Goal: Task Accomplishment & Management: Complete application form

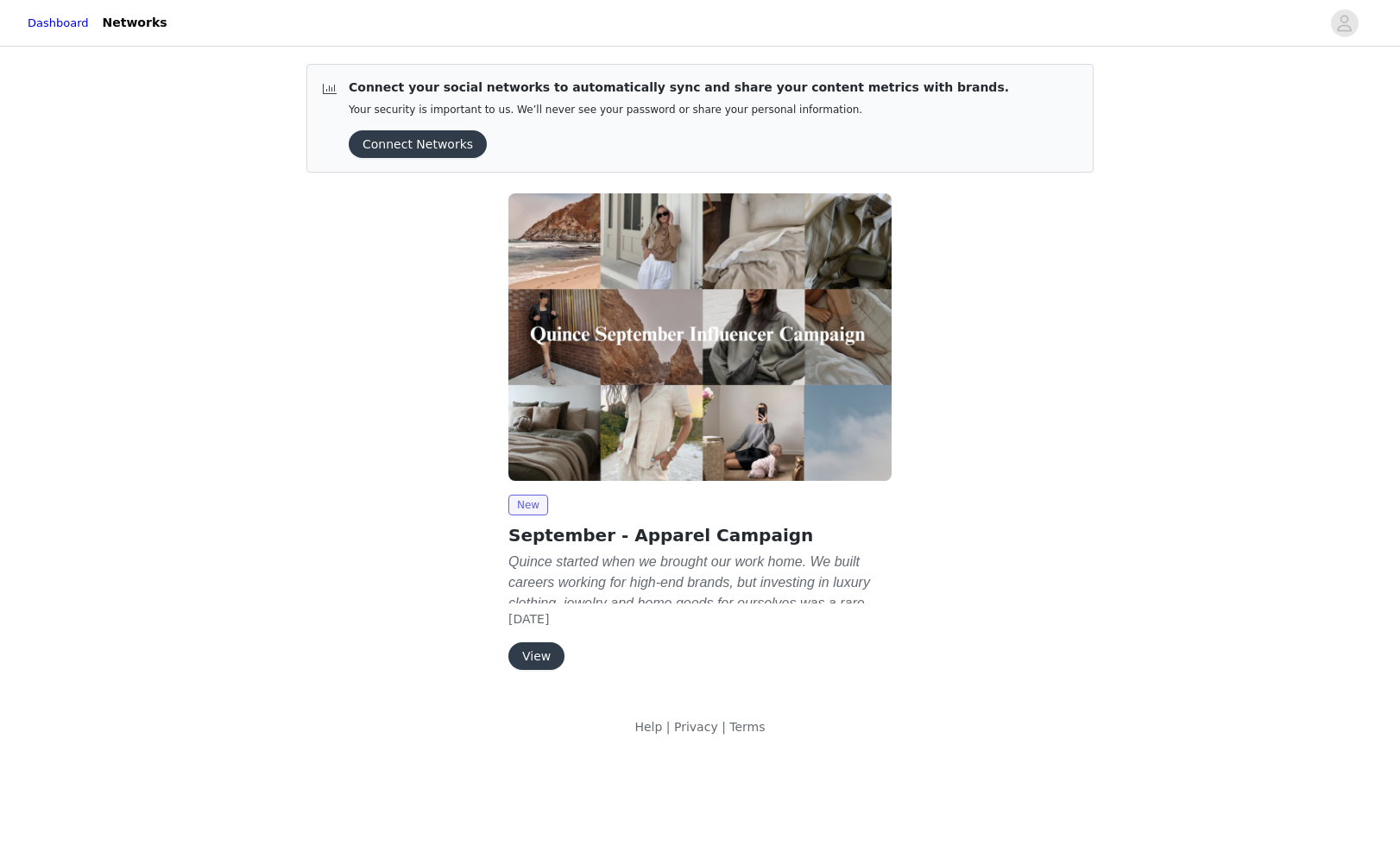
click at [554, 658] on button "View" at bounding box center [535, 657] width 56 height 28
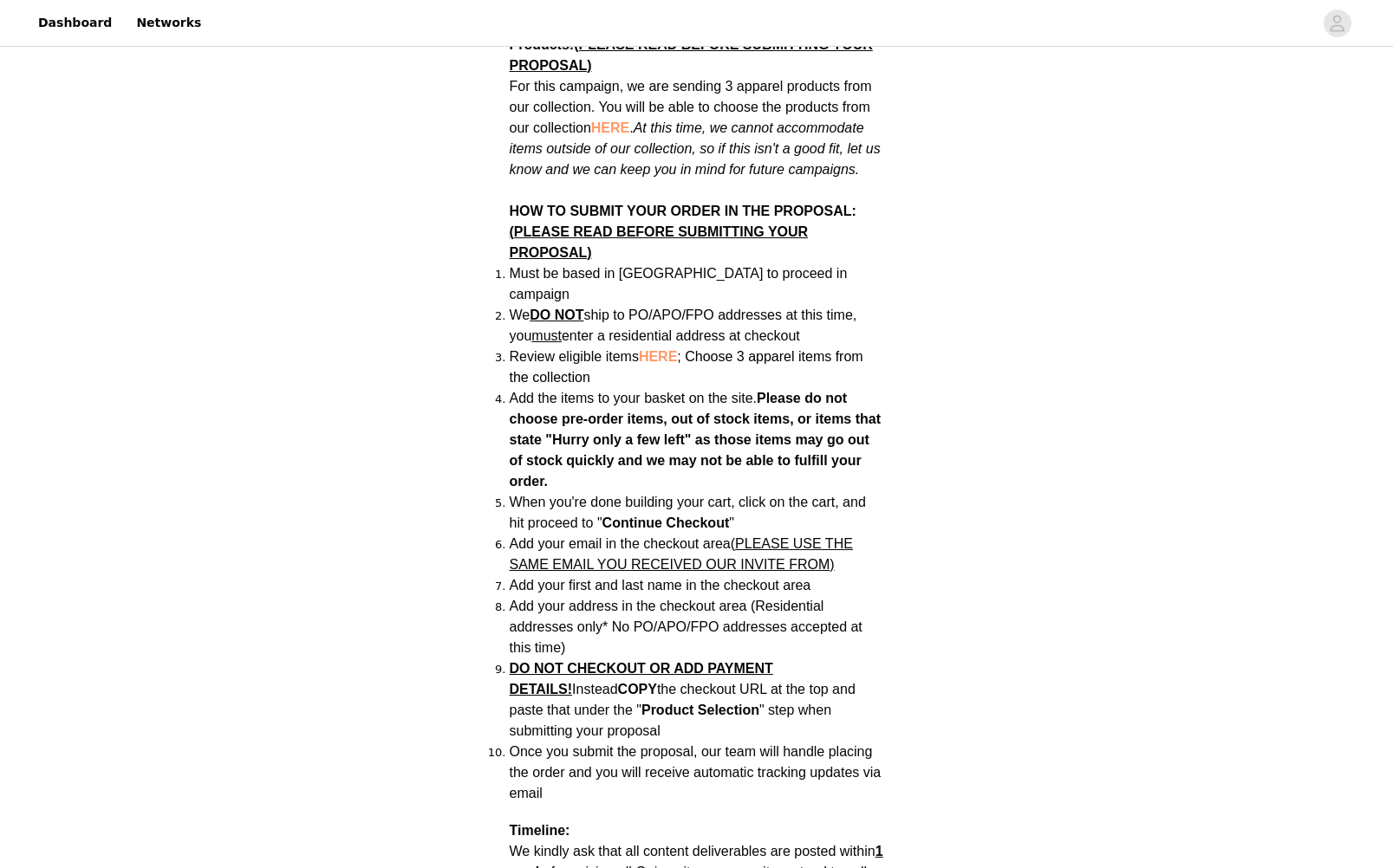
scroll to position [1041, 0]
click at [659, 348] on span "HERE" at bounding box center [657, 355] width 38 height 15
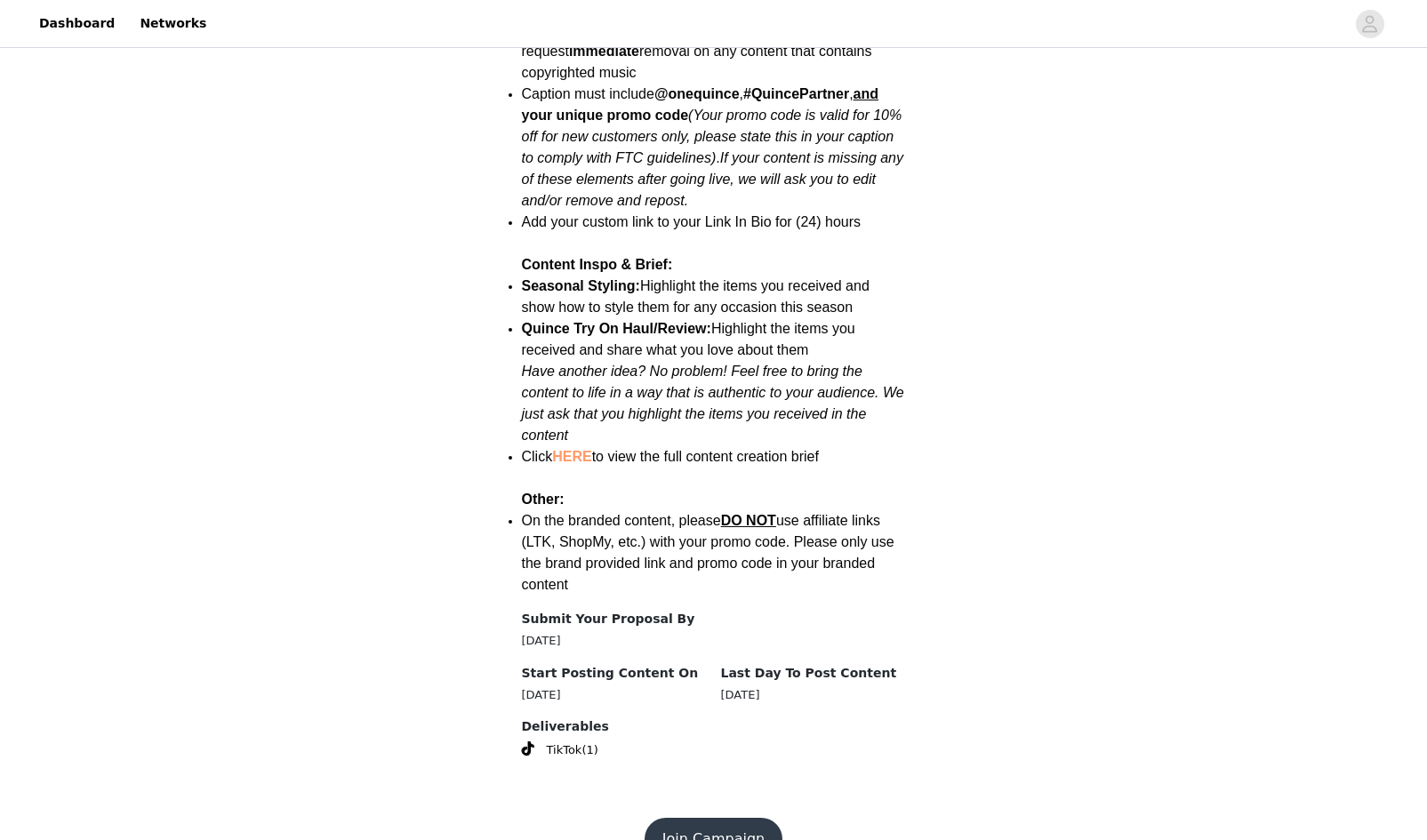
scroll to position [2127, 0]
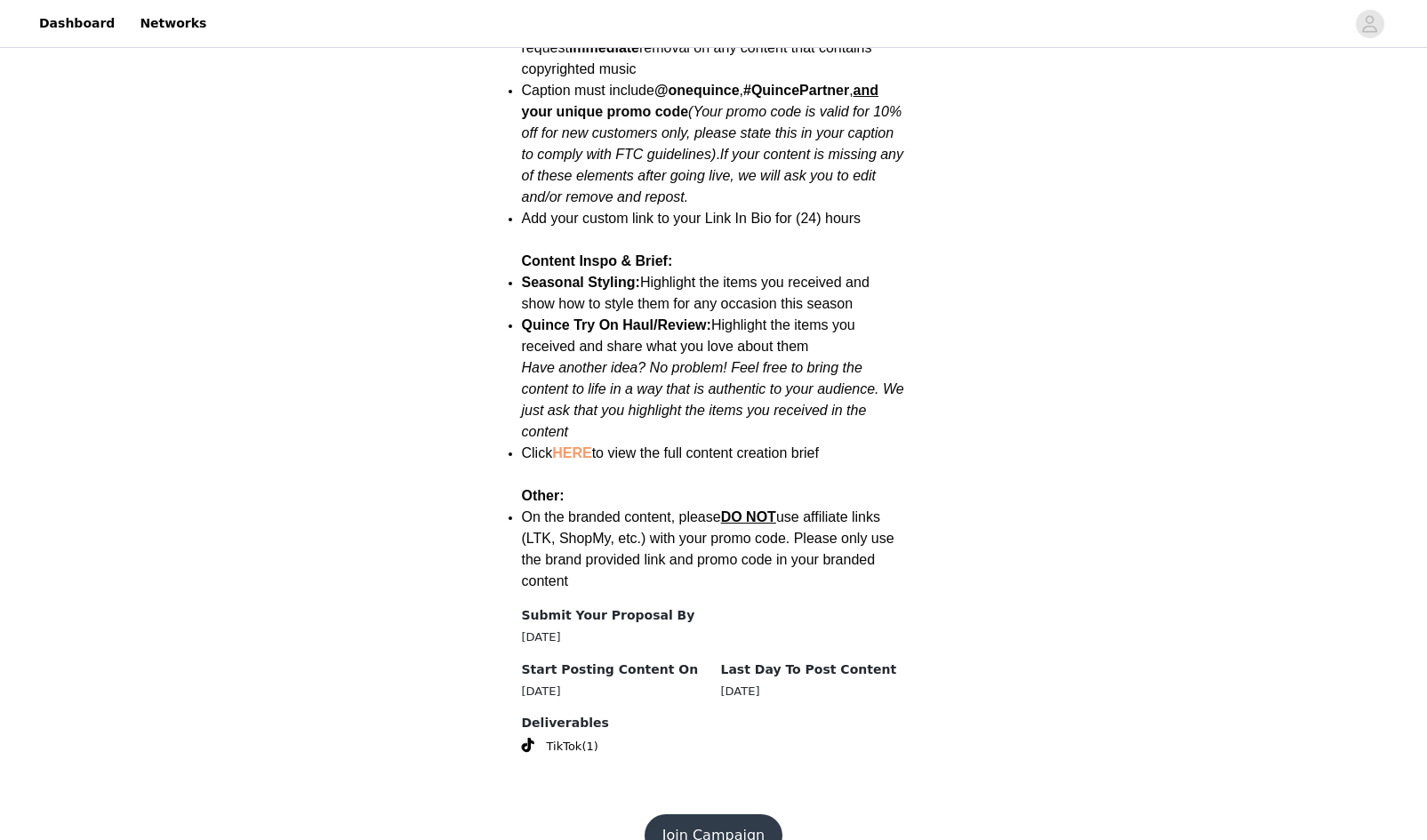
click at [690, 814] on button "Join Campaign" at bounding box center [713, 835] width 138 height 43
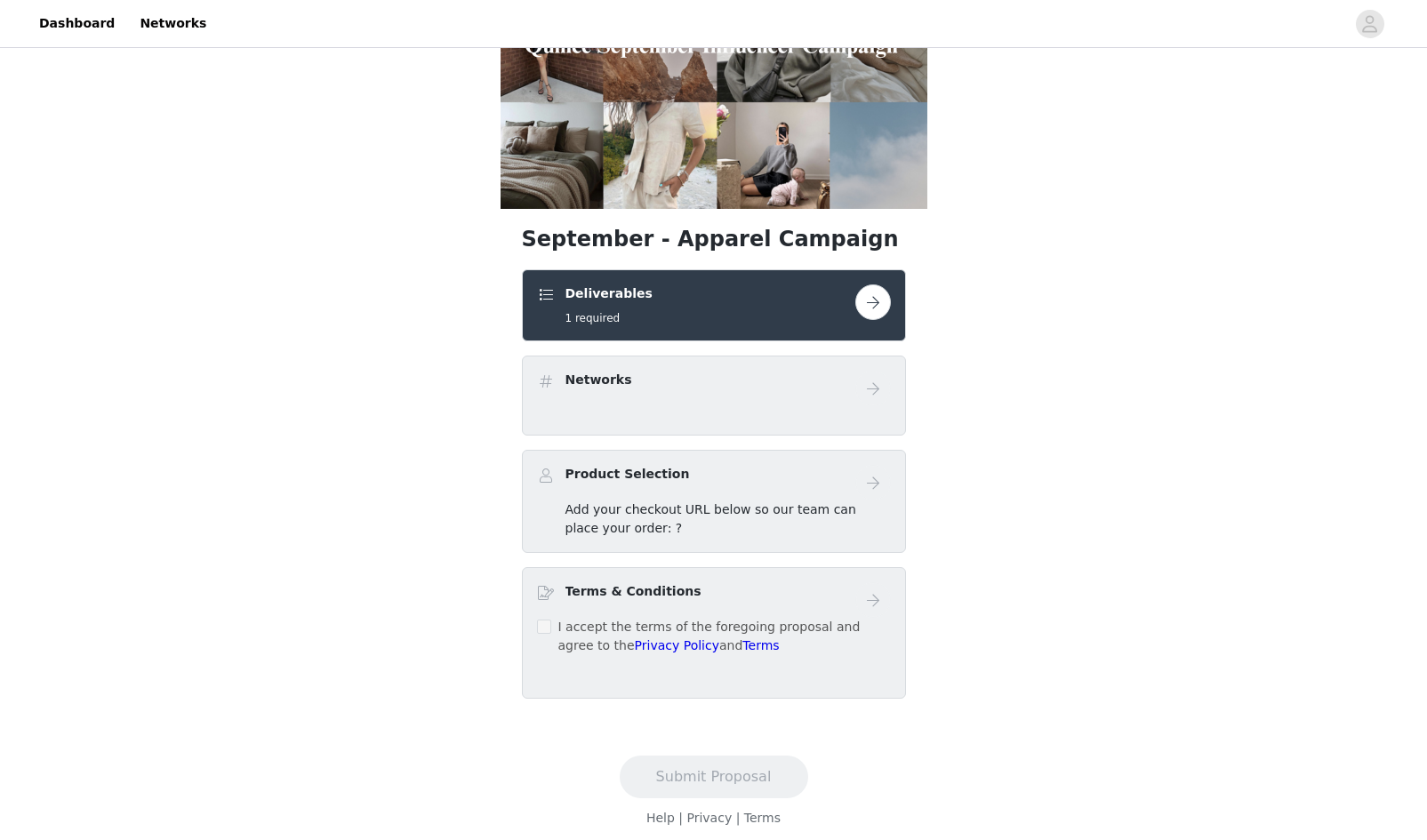
scroll to position [164, 0]
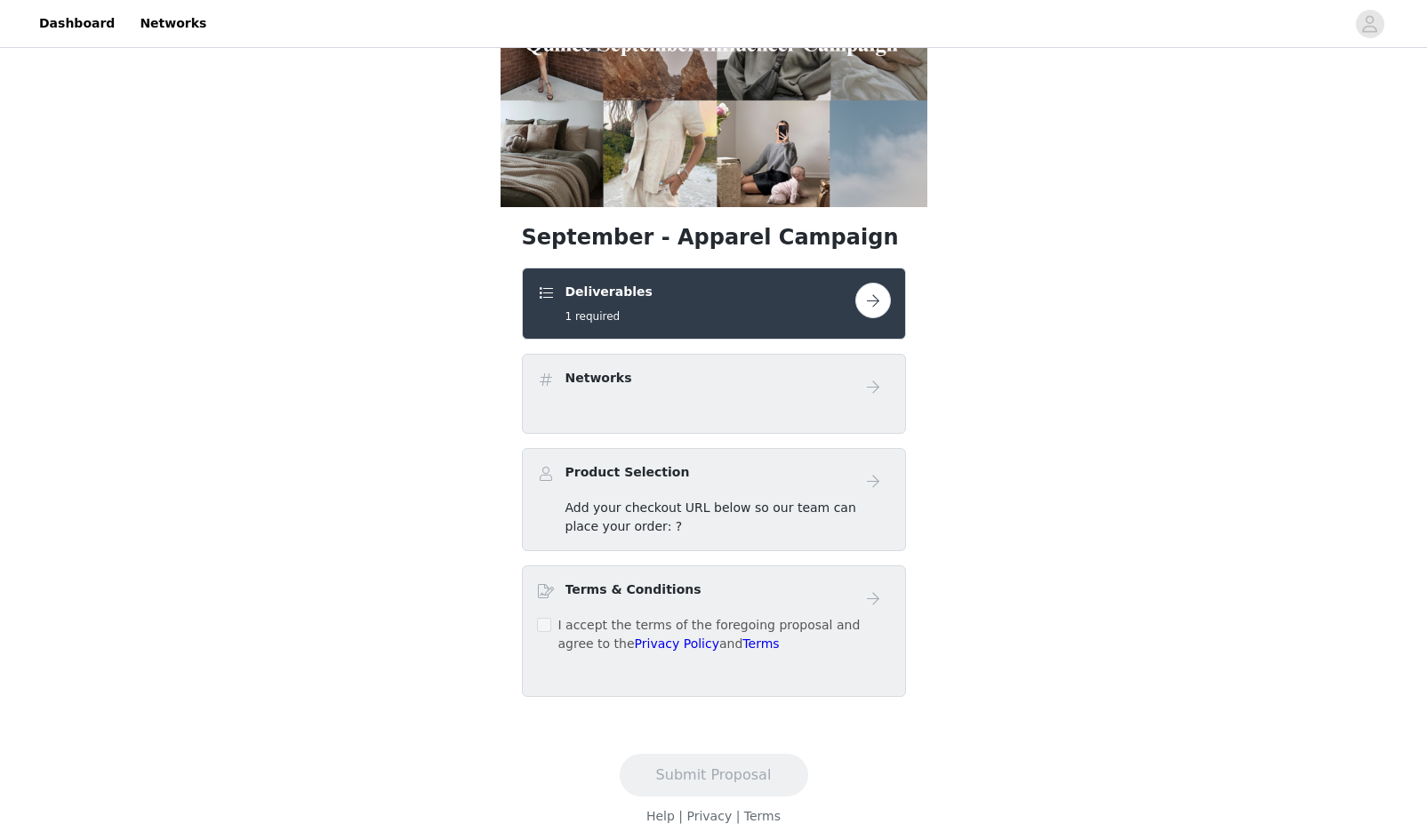
click at [805, 509] on span "Add your checkout URL below so our team can place your order: ?" at bounding box center [711, 516] width 291 height 33
click at [679, 396] on div "Networks" at bounding box center [714, 386] width 354 height 35
click at [878, 290] on button "button" at bounding box center [873, 300] width 35 height 35
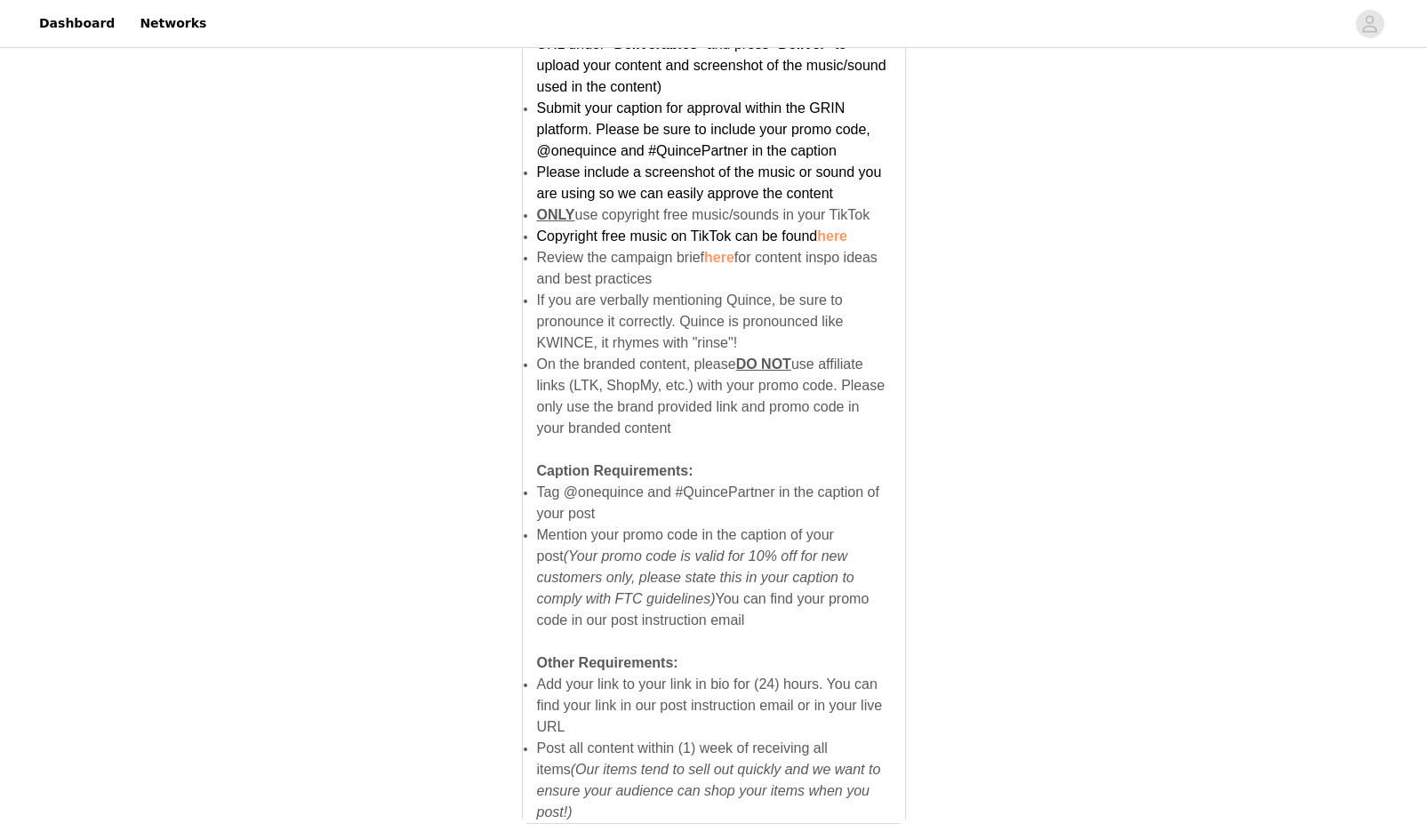
scroll to position [1073, 0]
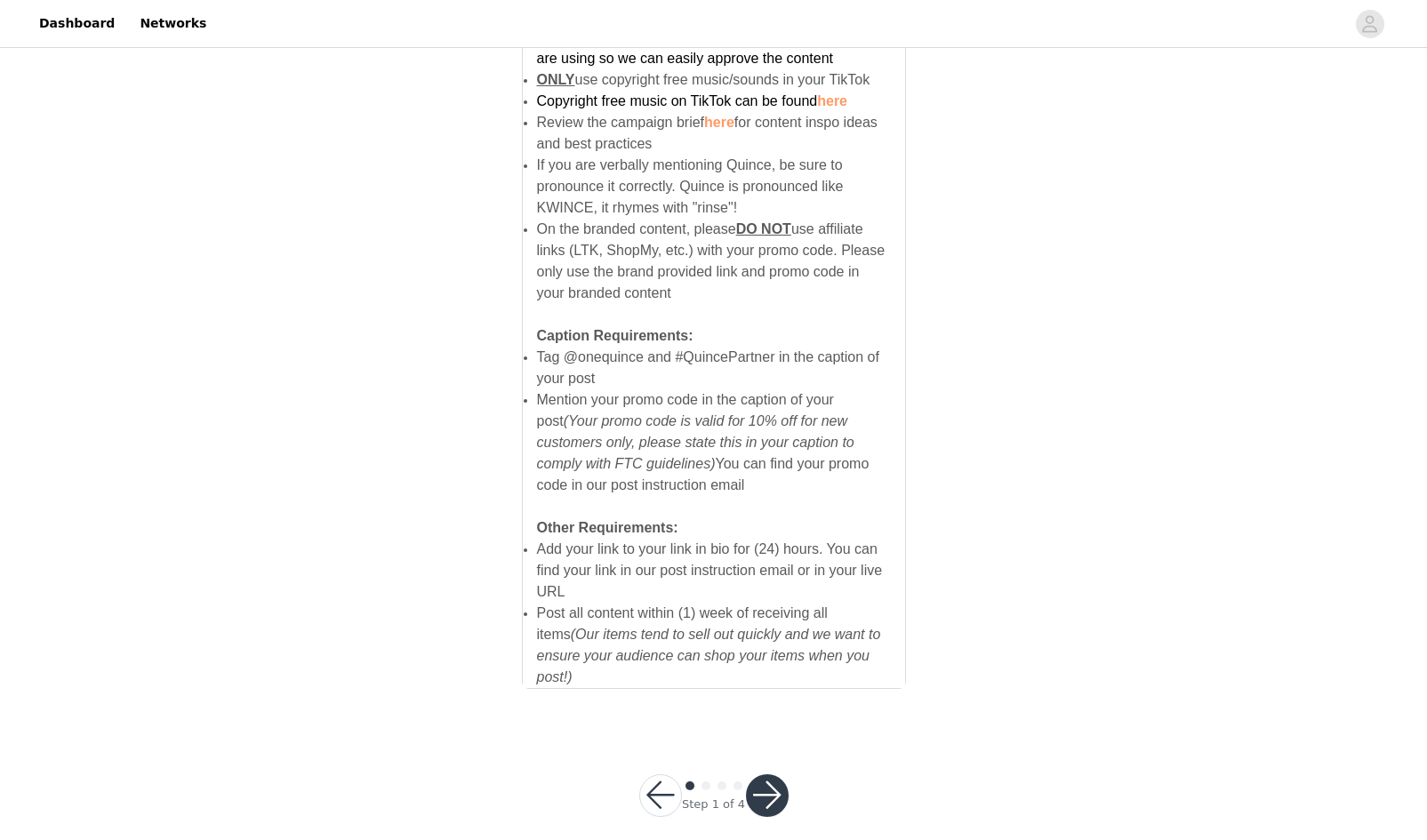
click at [764, 781] on button "button" at bounding box center [767, 795] width 43 height 43
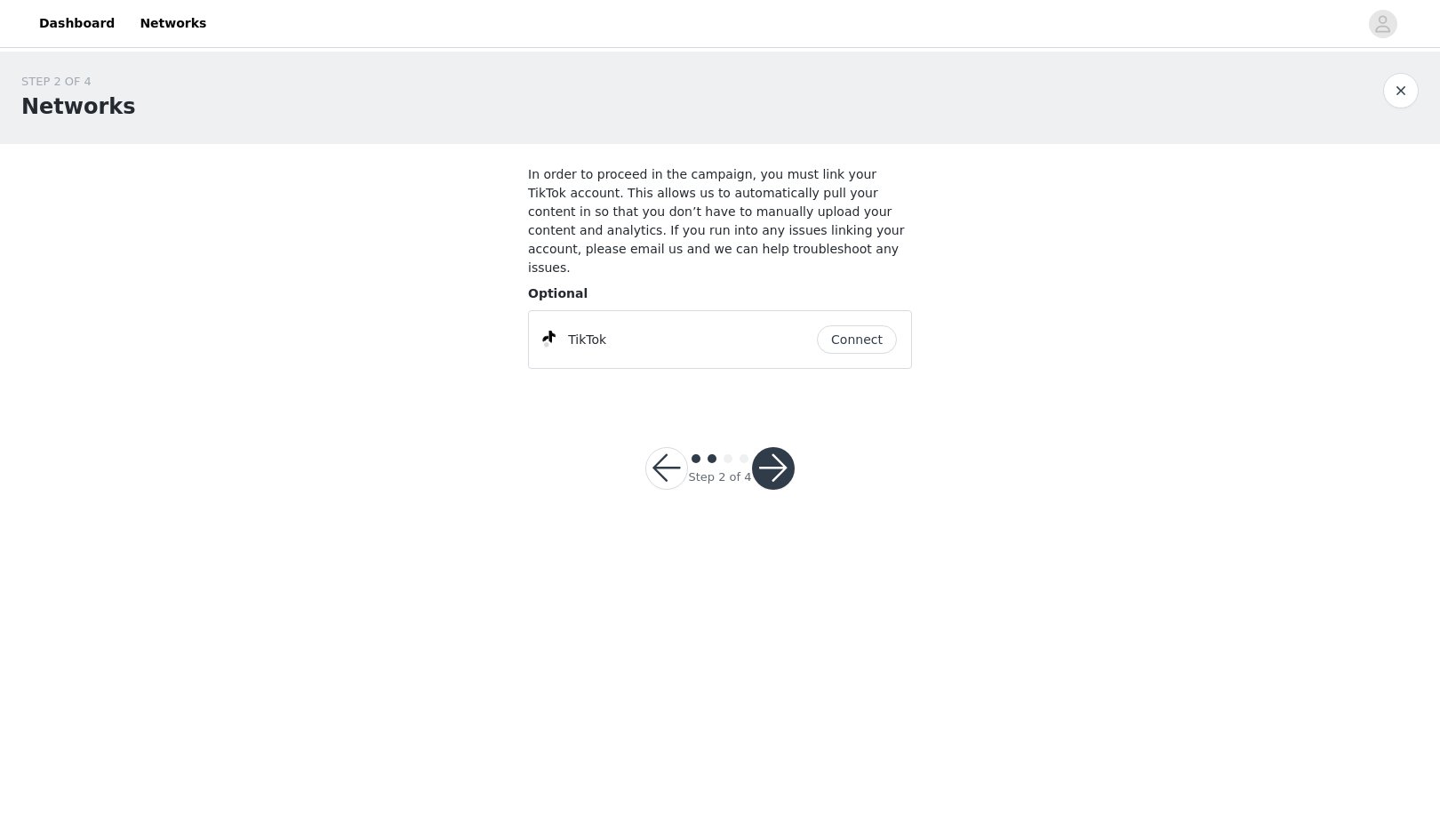
click at [848, 326] on button "Connect" at bounding box center [856, 340] width 80 height 28
click at [774, 456] on button "button" at bounding box center [773, 476] width 43 height 43
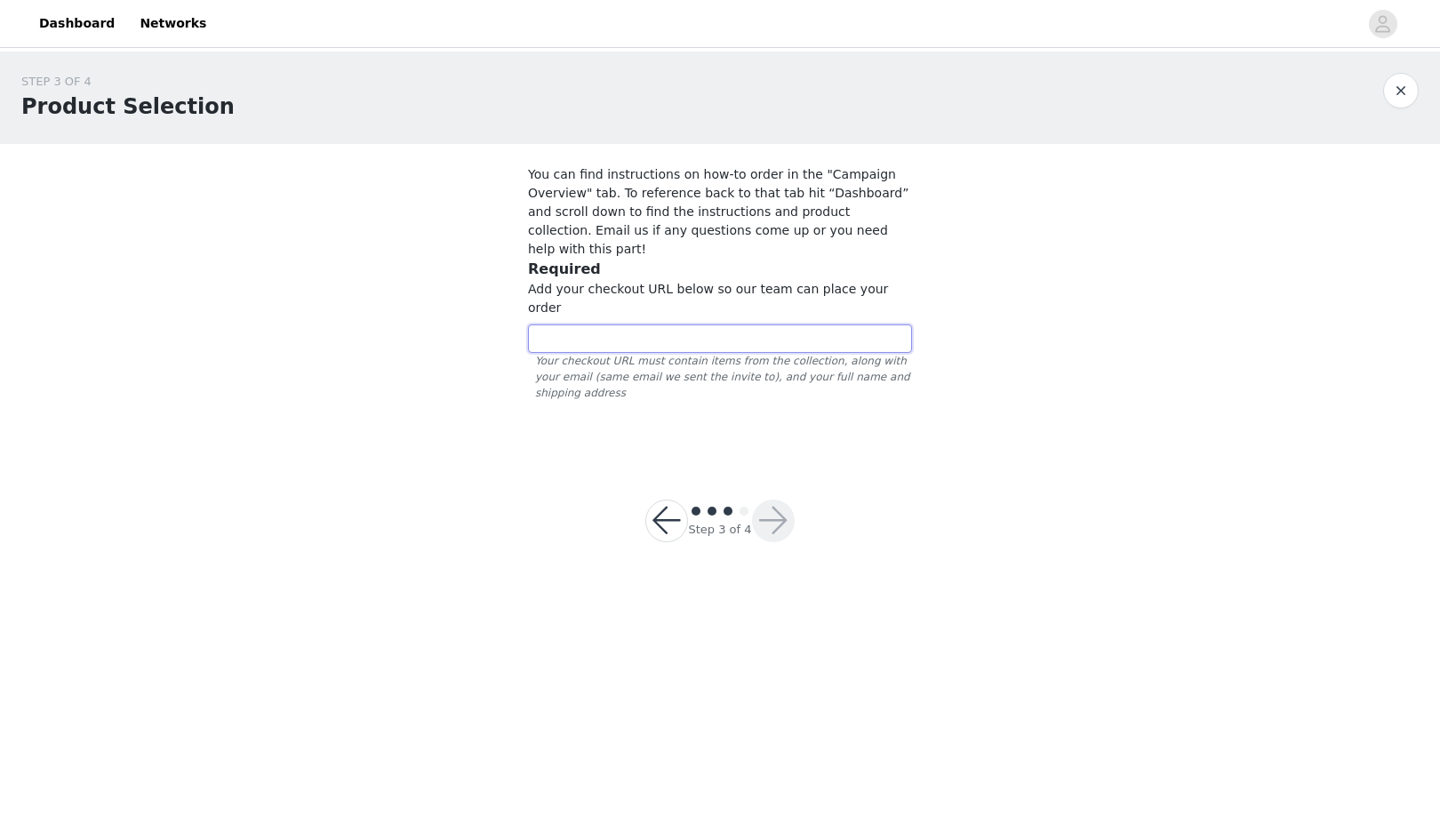
click at [694, 325] on input "text" at bounding box center [720, 339] width 383 height 28
paste input "https://www.quince.com/checkout?checkoutId=a713ca20-63ea-416a-96b5-79be7b5e5d03…"
type input "https://www.quince.com/checkout?checkoutId=a713ca20-63ea-416a-96b5-79be7b5e5d03…"
click at [789, 499] on button "button" at bounding box center [773, 520] width 43 height 43
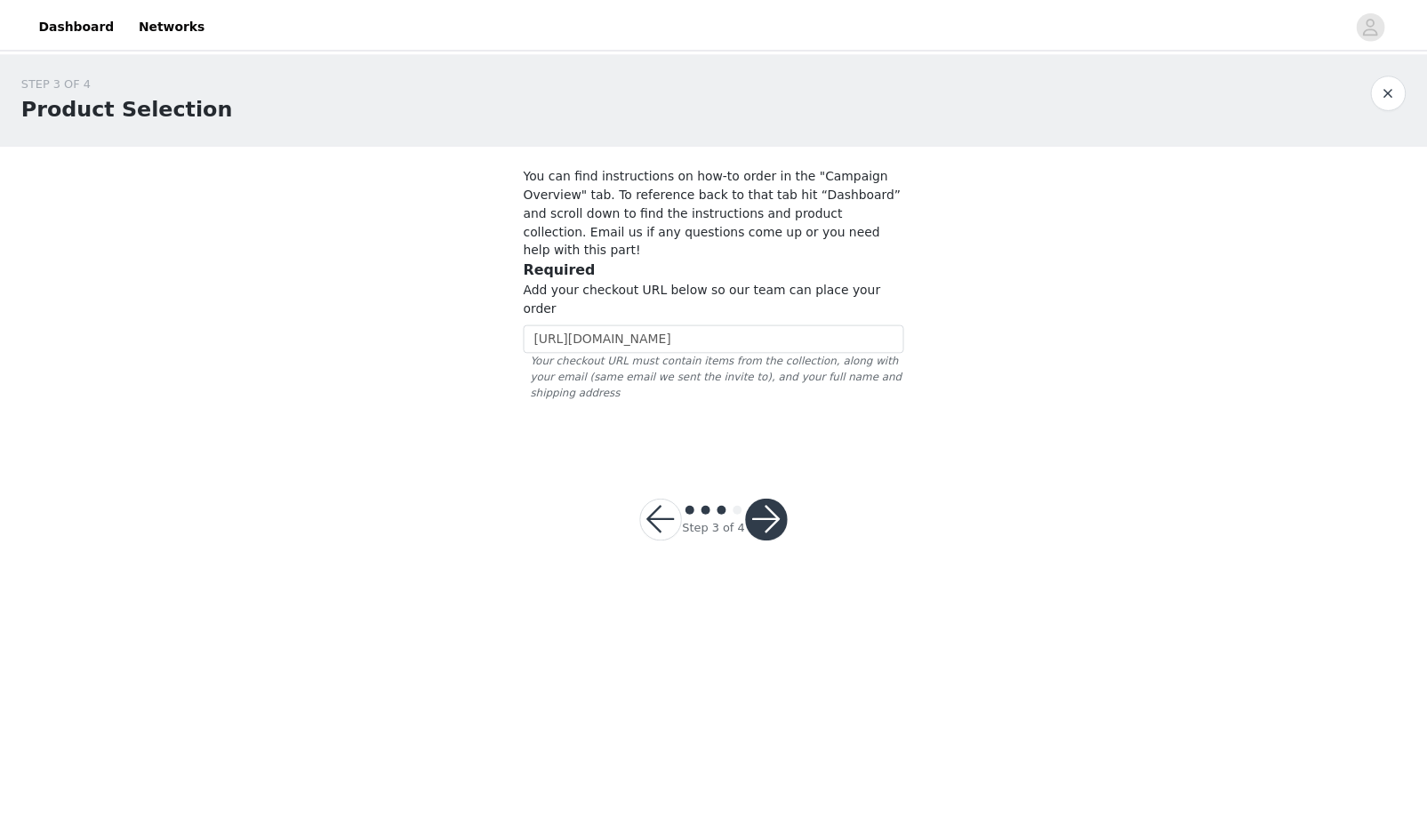
scroll to position [0, 0]
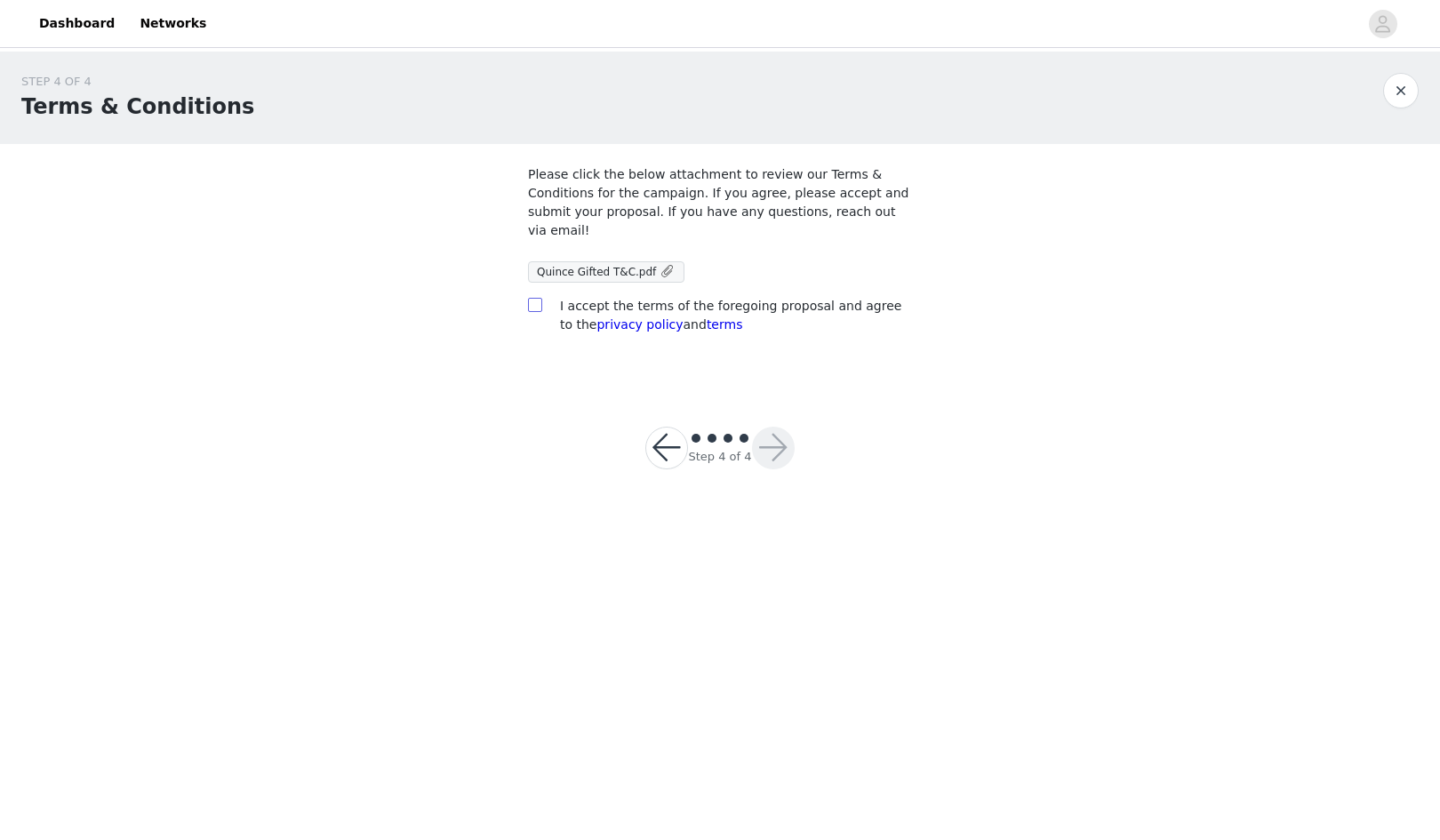
click at [537, 298] on input "checkbox" at bounding box center [533, 304] width 12 height 12
checkbox input "true"
click at [635, 266] on span "Quince Gifted T&C.pdf" at bounding box center [596, 271] width 119 height 12
click at [783, 426] on button "button" at bounding box center [773, 447] width 43 height 43
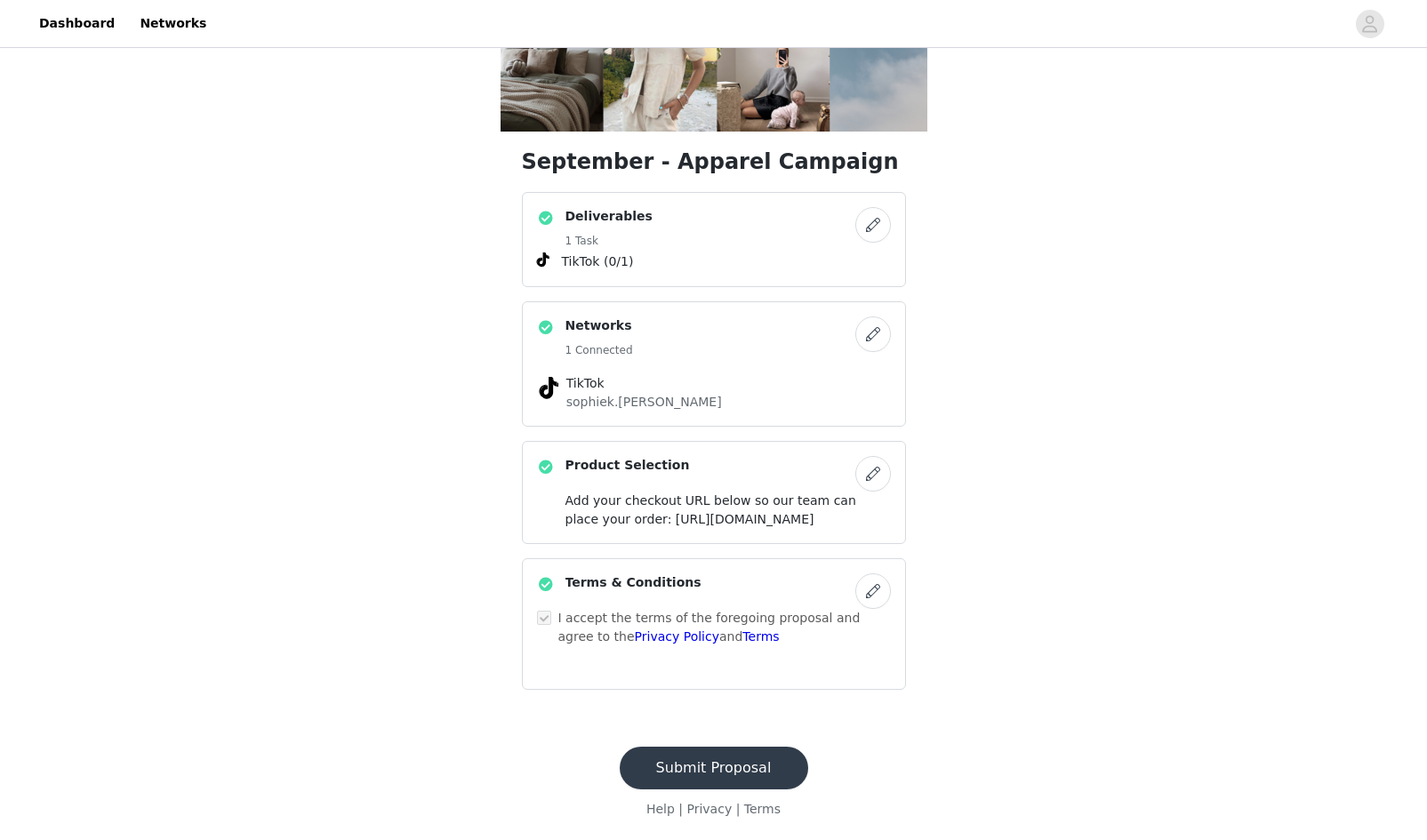
scroll to position [296, 0]
click at [728, 771] on button "Submit Proposal" at bounding box center [714, 768] width 189 height 43
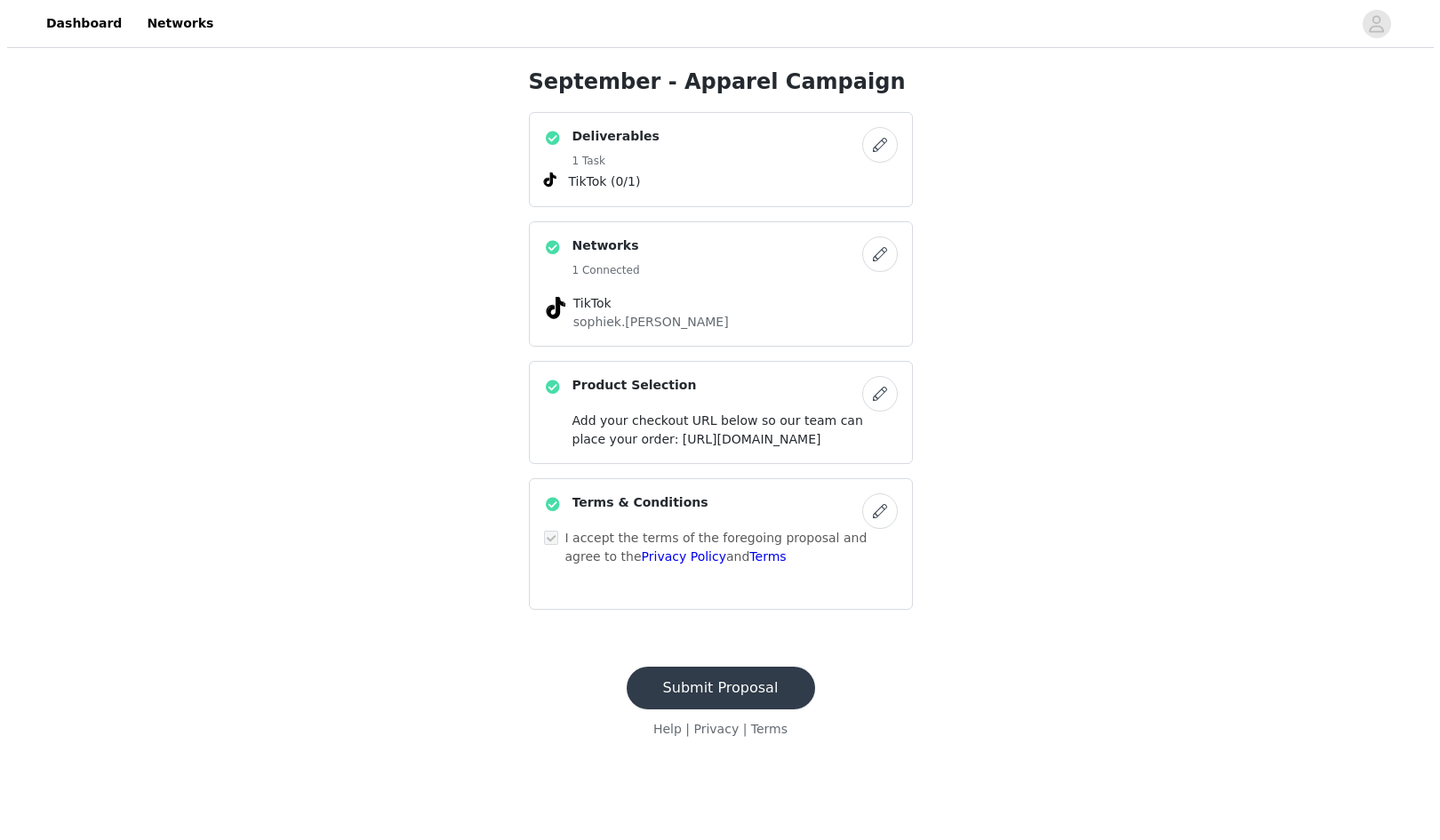
scroll to position [0, 0]
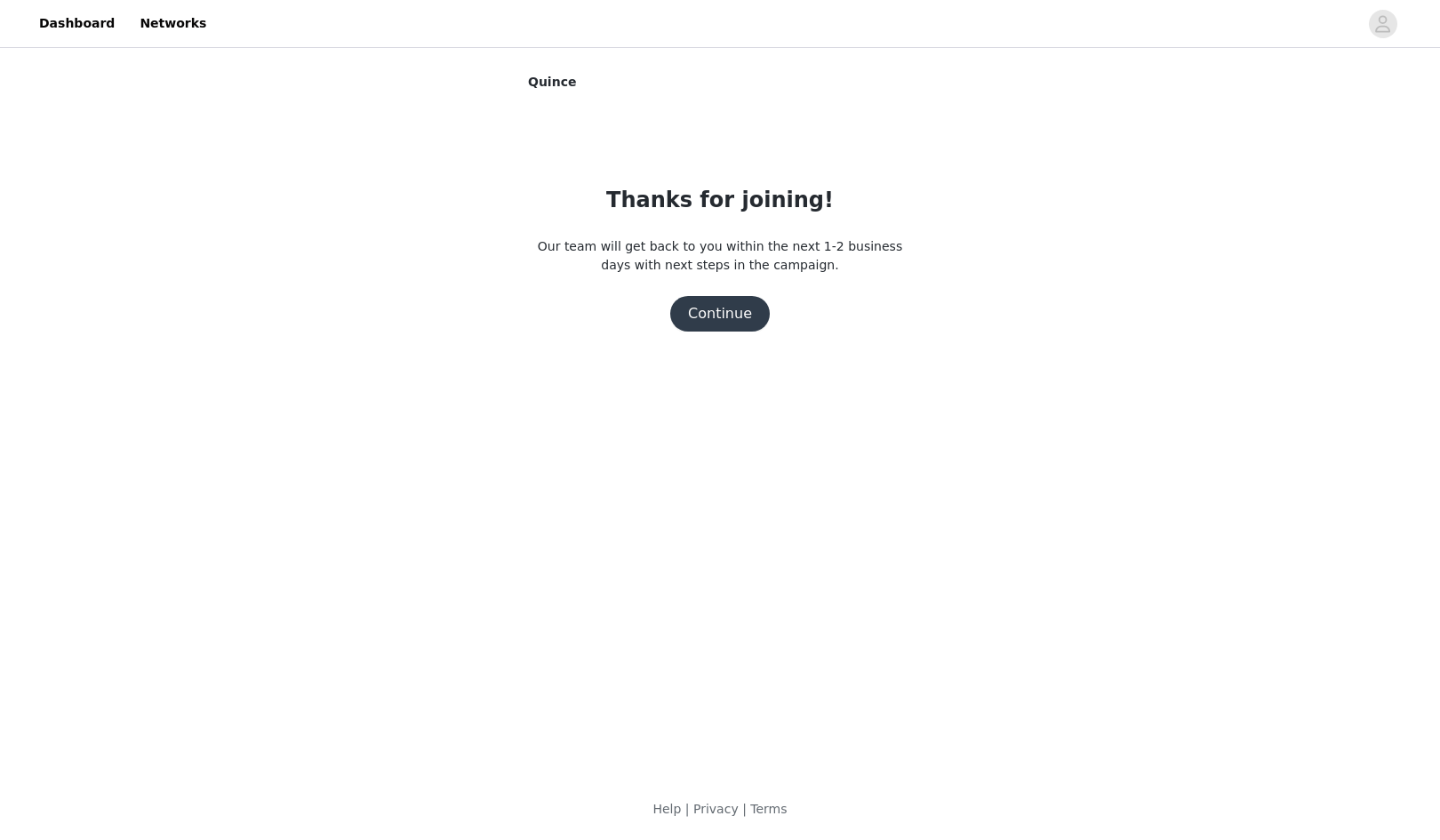
click at [719, 309] on button "Continue" at bounding box center [720, 313] width 100 height 35
